Goal: Task Accomplishment & Management: Complete application form

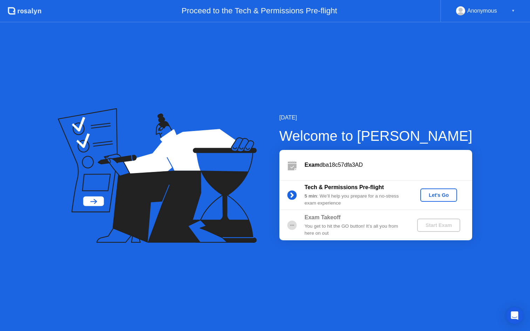
click at [429, 195] on div "Let's Go" at bounding box center [438, 196] width 31 height 6
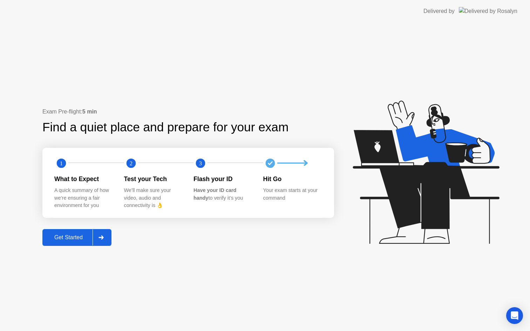
click at [95, 241] on div at bounding box center [101, 238] width 17 height 16
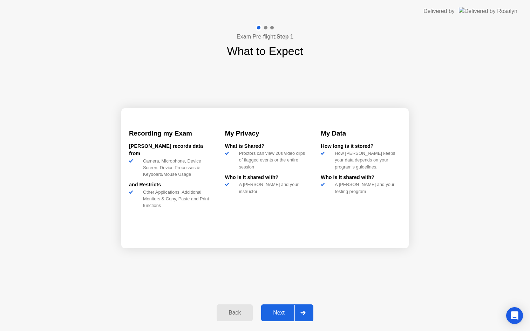
click at [281, 310] on div "Next" at bounding box center [278, 313] width 31 height 6
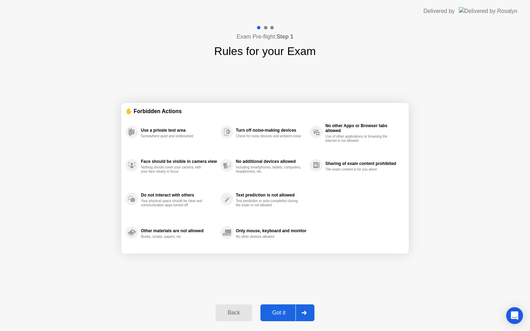
click at [285, 310] on div "Got it" at bounding box center [279, 313] width 33 height 6
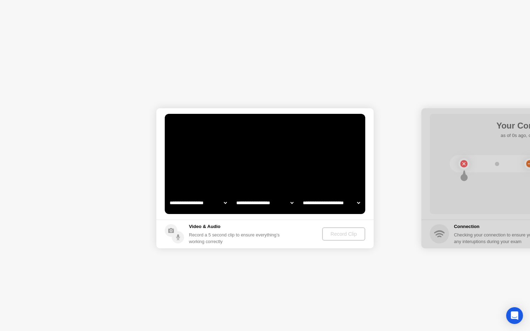
select select "**********"
select select "*******"
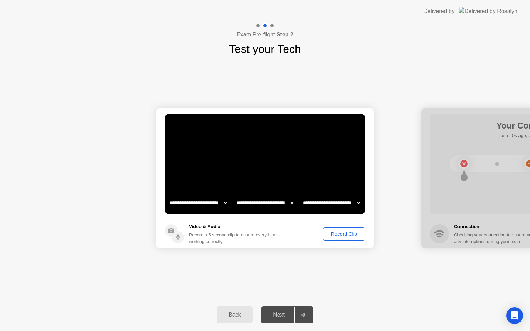
click at [503, 139] on div at bounding box center [530, 178] width 217 height 140
click at [334, 234] on div "Record Clip" at bounding box center [344, 234] width 38 height 6
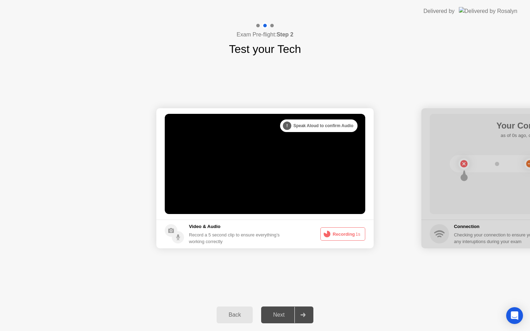
click at [333, 239] on button "Recording 1s" at bounding box center [343, 234] width 45 height 13
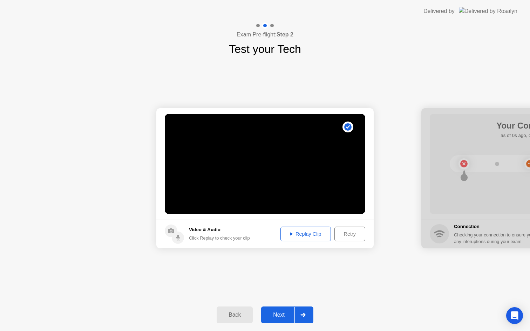
click at [322, 238] on button "Replay Clip" at bounding box center [306, 234] width 51 height 15
click at [292, 313] on div "Next" at bounding box center [278, 315] width 31 height 6
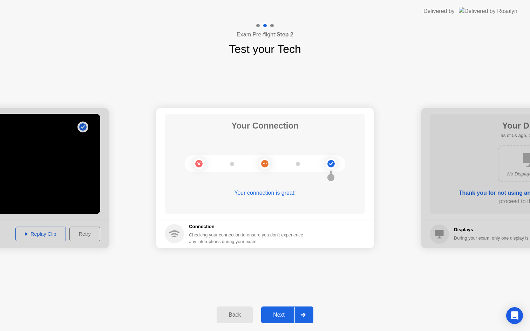
click at [290, 316] on div "Next" at bounding box center [278, 315] width 31 height 6
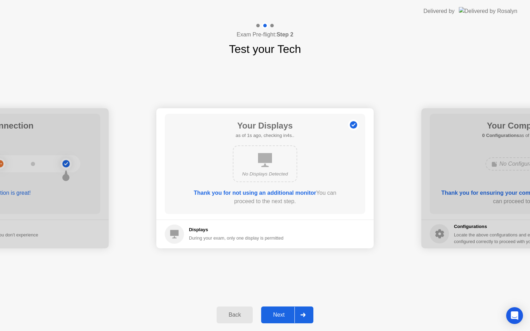
click at [290, 316] on div "Next" at bounding box center [278, 315] width 31 height 6
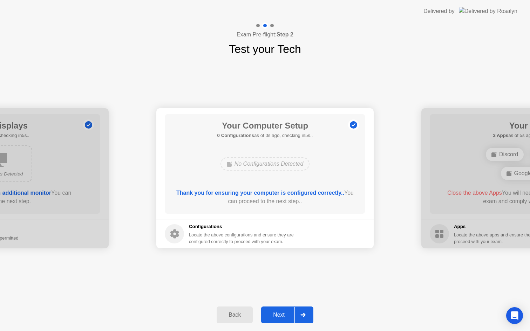
click at [290, 316] on div "Next" at bounding box center [278, 315] width 31 height 6
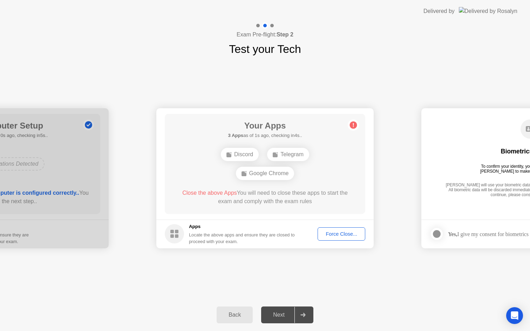
click at [336, 233] on div "Force Close..." at bounding box center [341, 234] width 43 height 6
click at [336, 230] on button "Force Close..." at bounding box center [342, 234] width 48 height 13
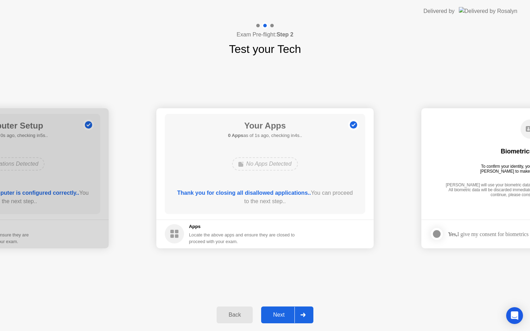
click at [285, 312] on div "Next" at bounding box center [278, 315] width 31 height 6
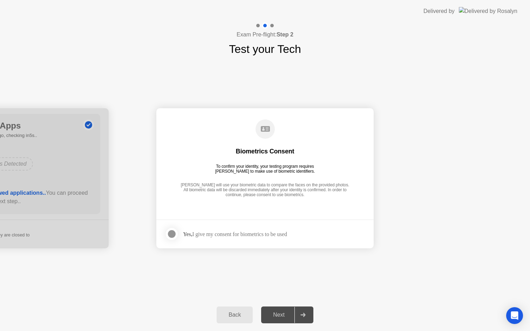
click at [275, 238] on div "Yes, I give my consent for biometrics to be used" at bounding box center [226, 234] width 122 height 14
click at [261, 234] on div "Yes, I give my consent for biometrics to be used" at bounding box center [235, 234] width 104 height 7
click at [181, 236] on label at bounding box center [174, 234] width 18 height 14
click at [302, 317] on div at bounding box center [303, 315] width 17 height 16
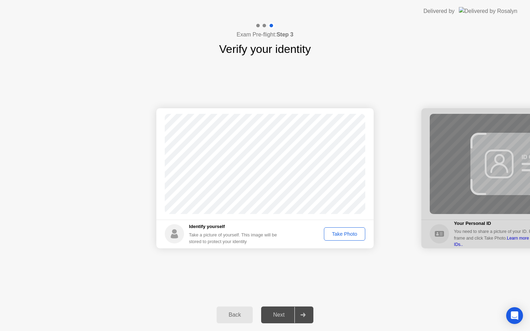
click at [339, 235] on div "Take Photo" at bounding box center [344, 234] width 36 height 6
click at [296, 312] on div at bounding box center [303, 315] width 17 height 16
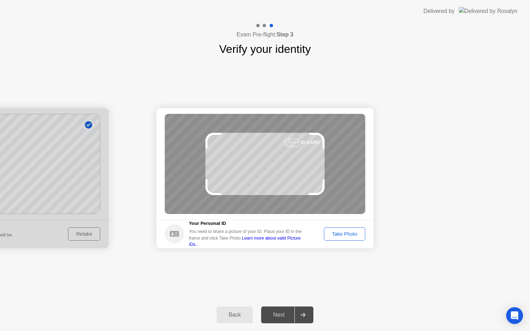
click at [244, 318] on div "Back" at bounding box center [235, 315] width 32 height 6
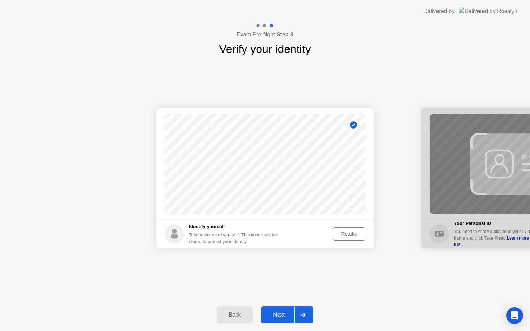
click at [274, 314] on div "Next" at bounding box center [278, 315] width 31 height 6
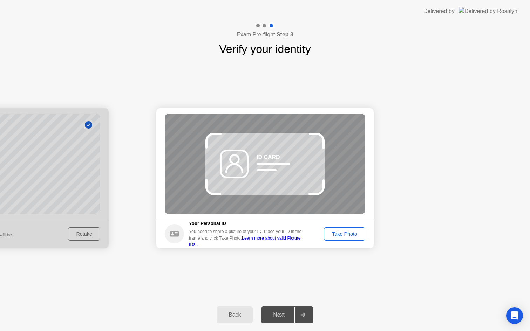
click at [274, 314] on div "Next" at bounding box center [278, 315] width 31 height 6
click at [331, 238] on button "Take Photo" at bounding box center [344, 234] width 41 height 13
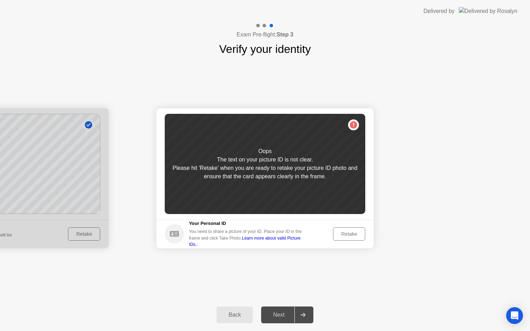
click at [343, 232] on div "Retake" at bounding box center [349, 234] width 27 height 6
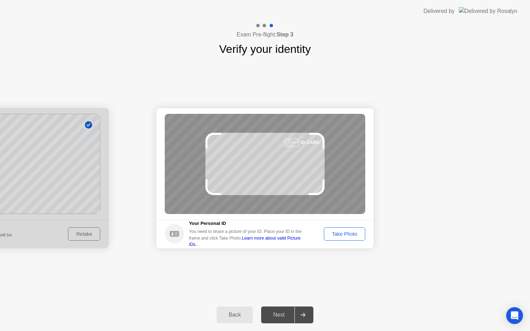
click at [346, 229] on button "Take Photo" at bounding box center [344, 234] width 41 height 13
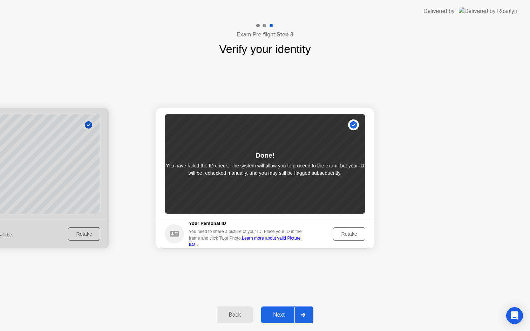
click at [289, 312] on div "Next" at bounding box center [278, 315] width 31 height 6
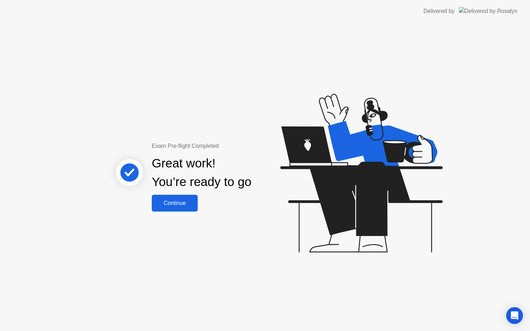
click at [177, 208] on button "Continue" at bounding box center [175, 203] width 46 height 17
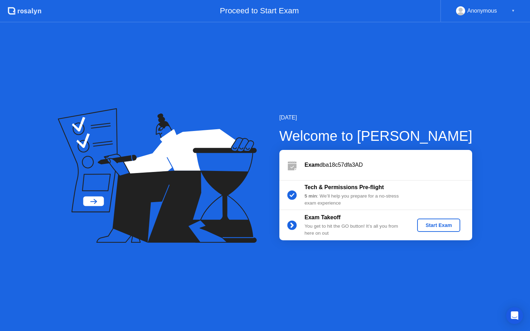
click at [434, 228] on div "Start Exam" at bounding box center [439, 226] width 38 height 6
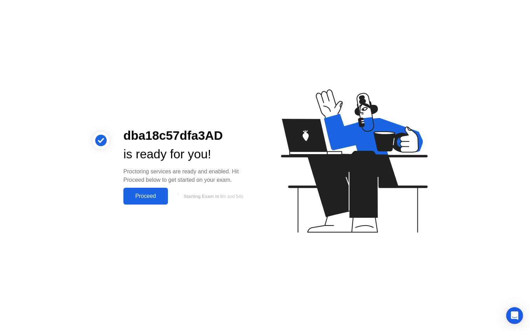
click at [163, 201] on button "Proceed" at bounding box center [145, 196] width 45 height 17
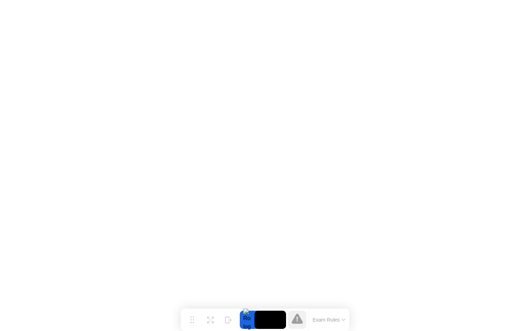
click at [323, 317] on button "Exam Rules" at bounding box center [329, 320] width 37 height 6
